Goal: Task Accomplishment & Management: Complete application form

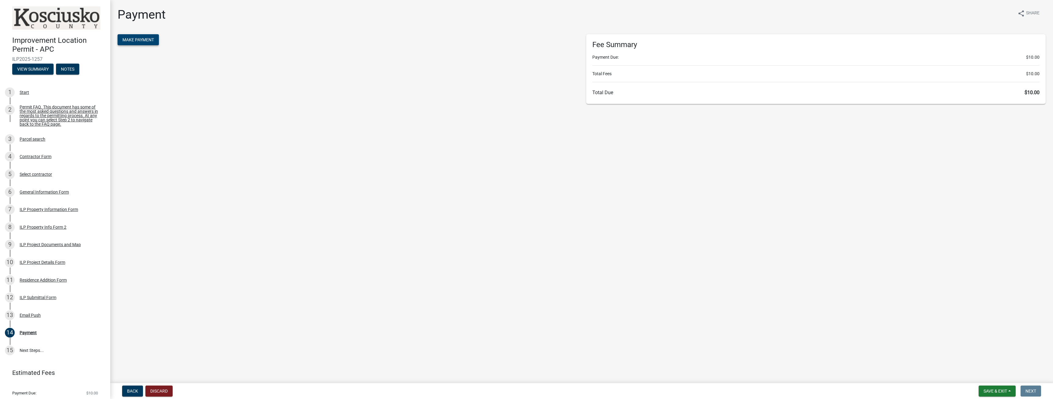
click at [138, 40] on span "Make Payment" at bounding box center [138, 39] width 32 height 5
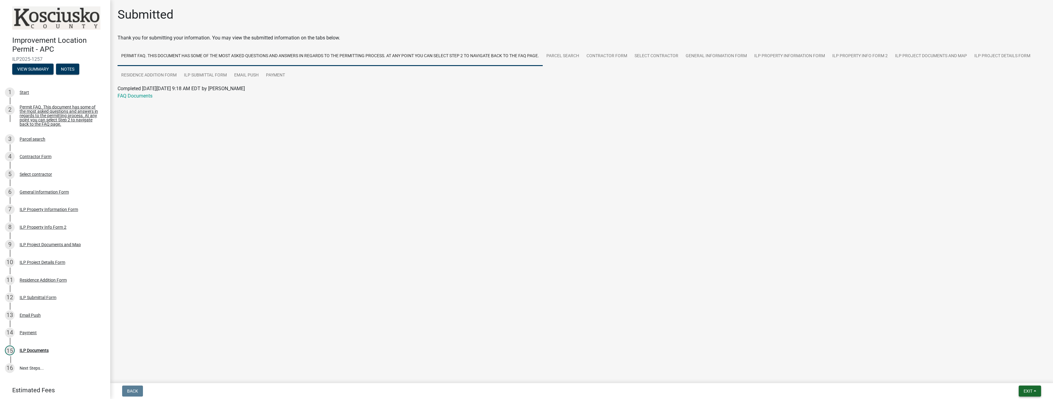
click at [1024, 389] on span "Exit" at bounding box center [1028, 391] width 9 height 5
click at [1009, 374] on button "Save & Exit" at bounding box center [1016, 375] width 49 height 15
